Goal: Task Accomplishment & Management: Manage account settings

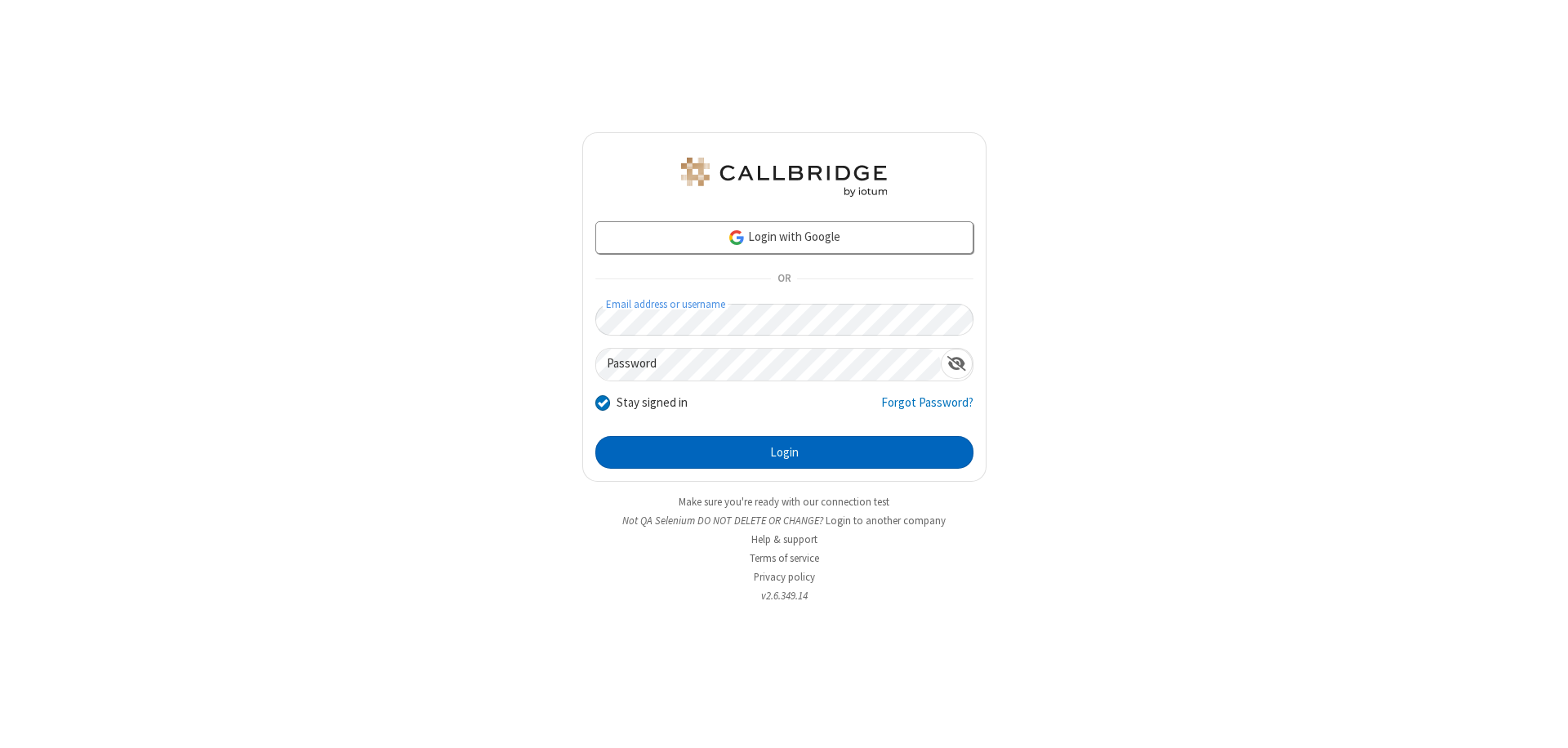
click at [784, 453] on button "Login" at bounding box center [784, 452] width 378 height 33
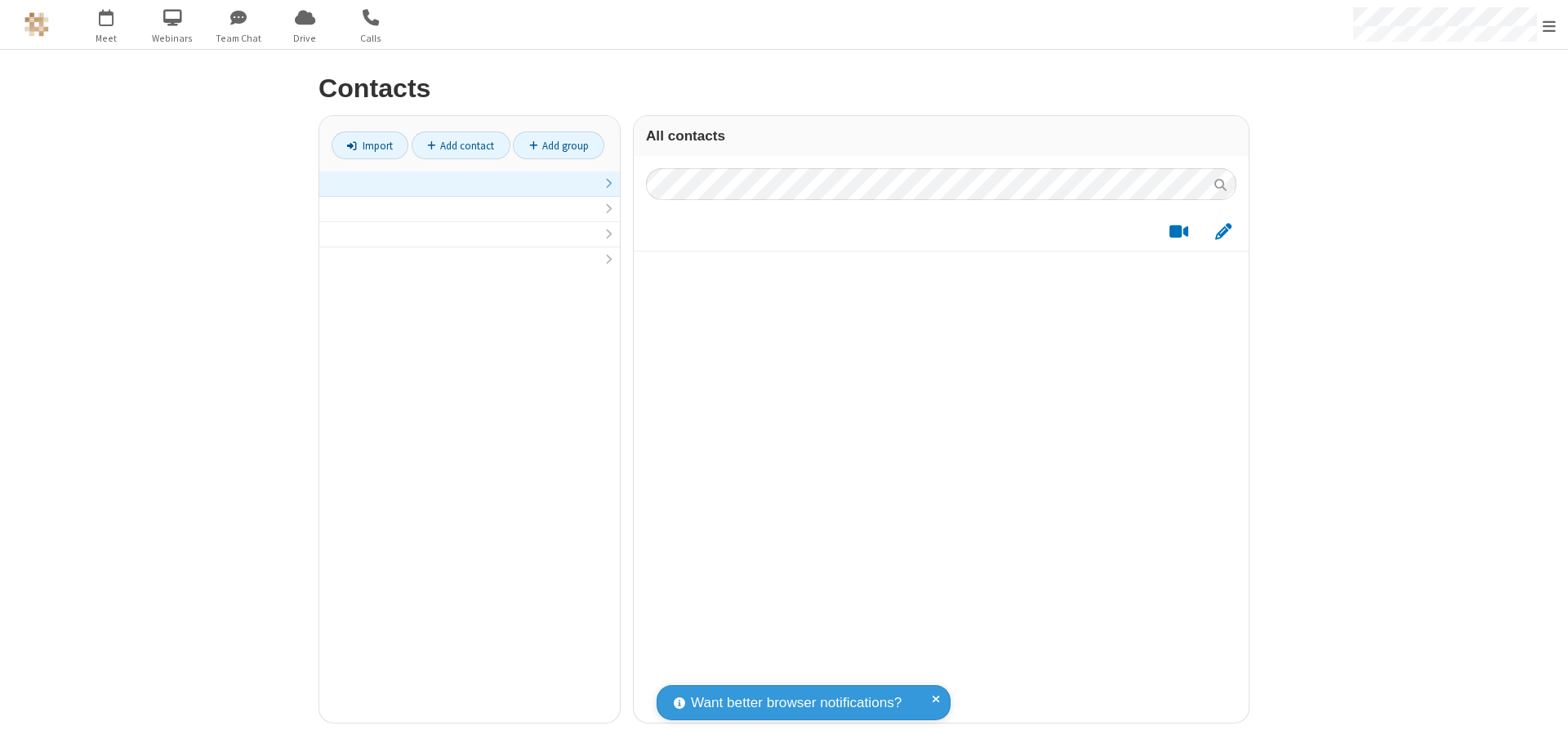
click at [470, 193] on link at bounding box center [469, 183] width 300 height 25
click at [460, 145] on link "Add contact" at bounding box center [461, 146] width 99 height 28
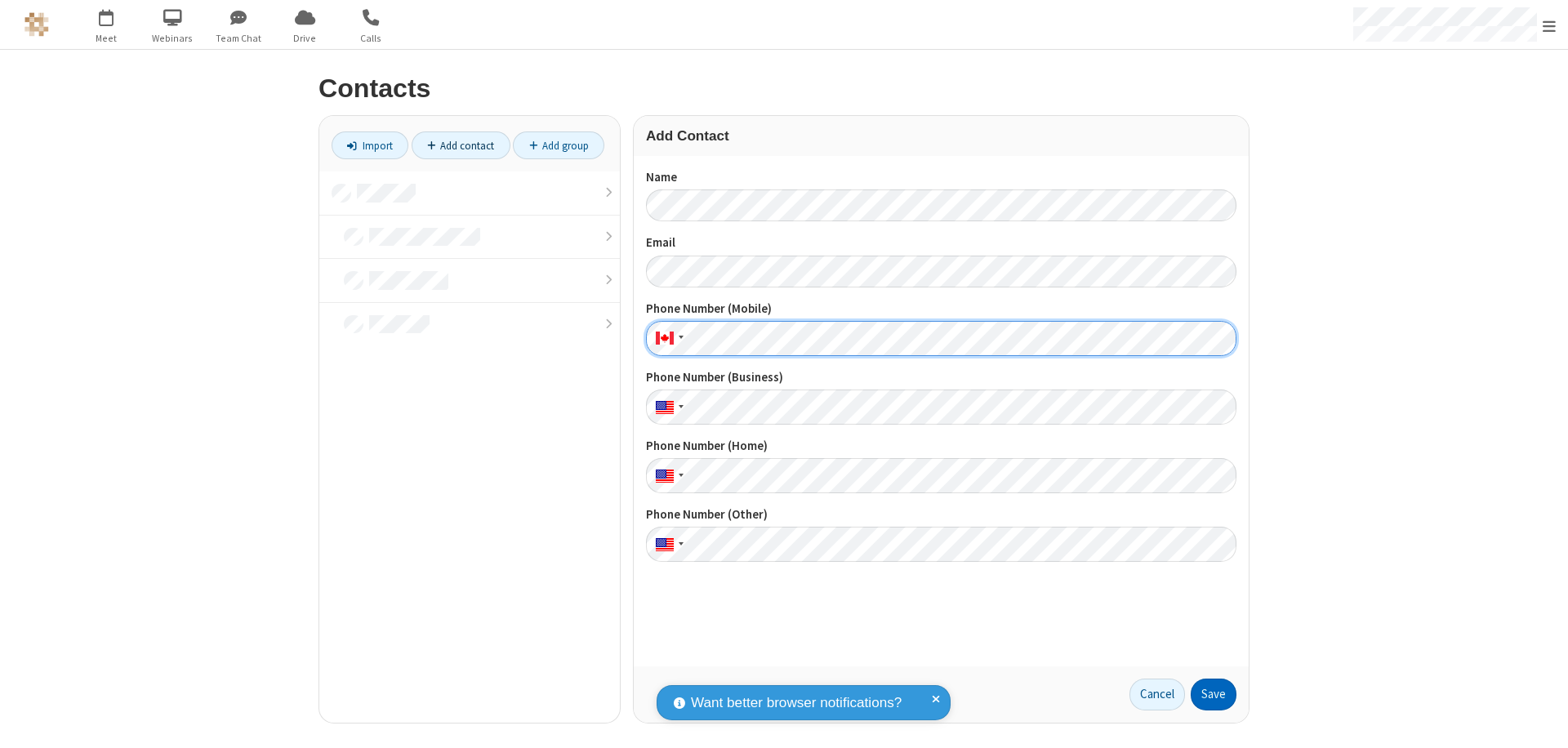
click at [1213, 694] on button "Save" at bounding box center [1213, 694] width 46 height 33
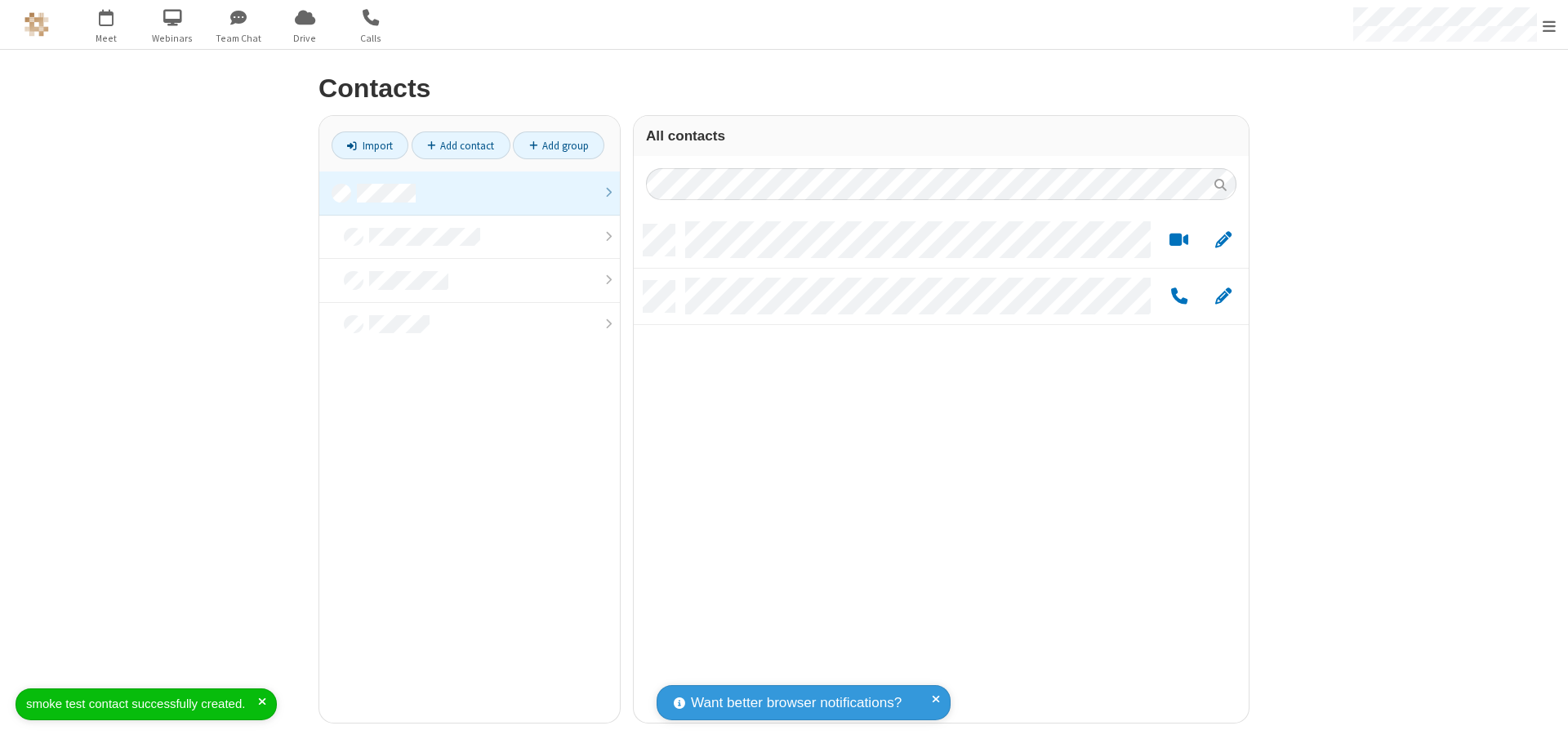
scroll to position [497, 603]
click at [460, 145] on link "Add contact" at bounding box center [461, 146] width 99 height 28
